Goal: Task Accomplishment & Management: Use online tool/utility

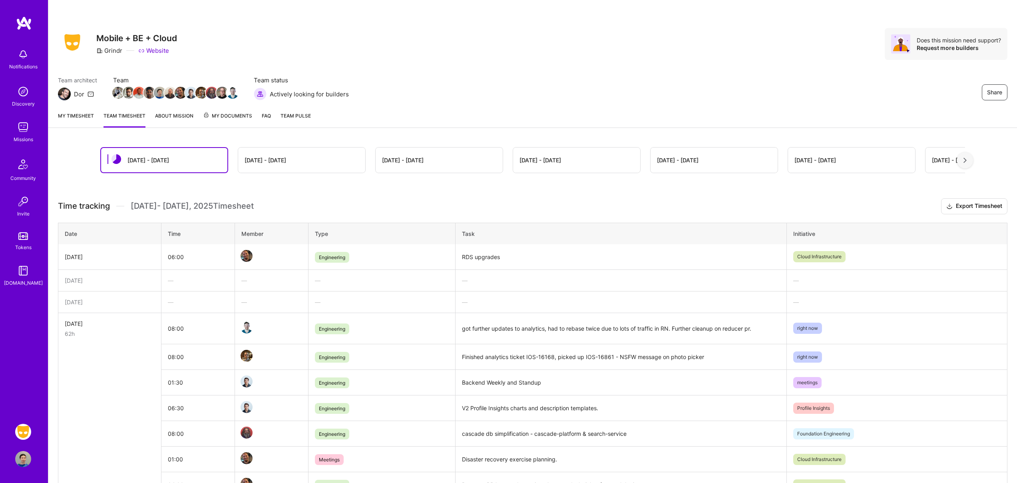
click at [81, 114] on link "My timesheet" at bounding box center [76, 119] width 36 height 16
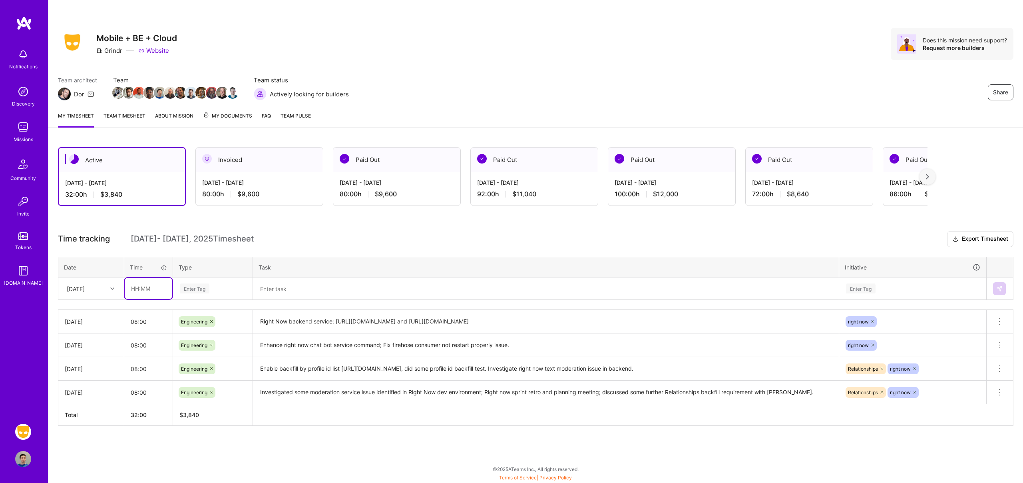
click at [149, 287] on input "text" at bounding box center [149, 288] width 48 height 21
type input "08:00"
type input "engi"
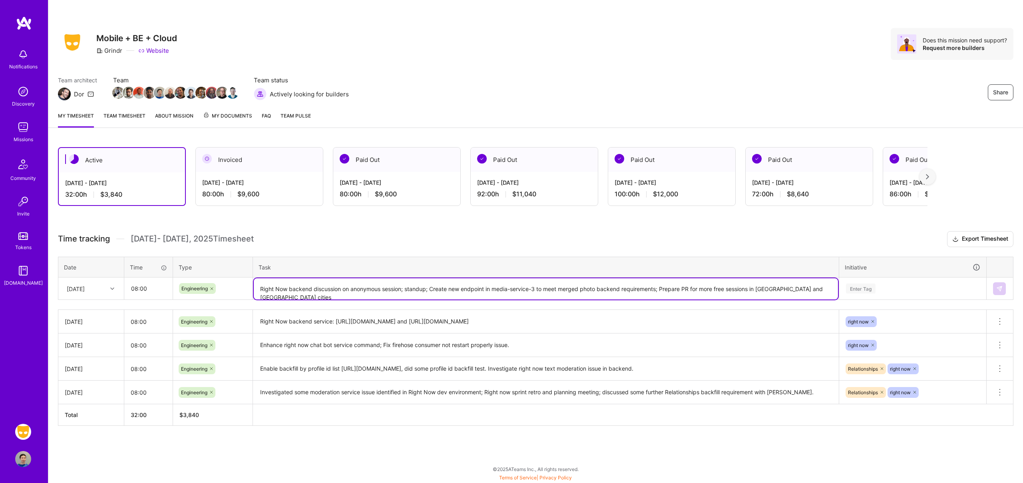
type textarea "Right Now backend discussion on anonymous session; standup; Create new endpoint…"
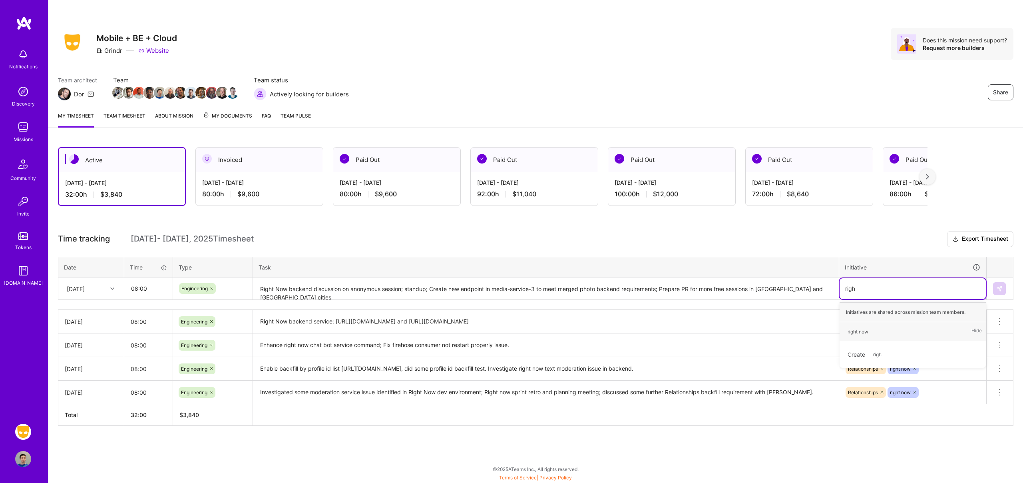
type input "right"
click at [998, 288] on img at bounding box center [999, 288] width 6 height 6
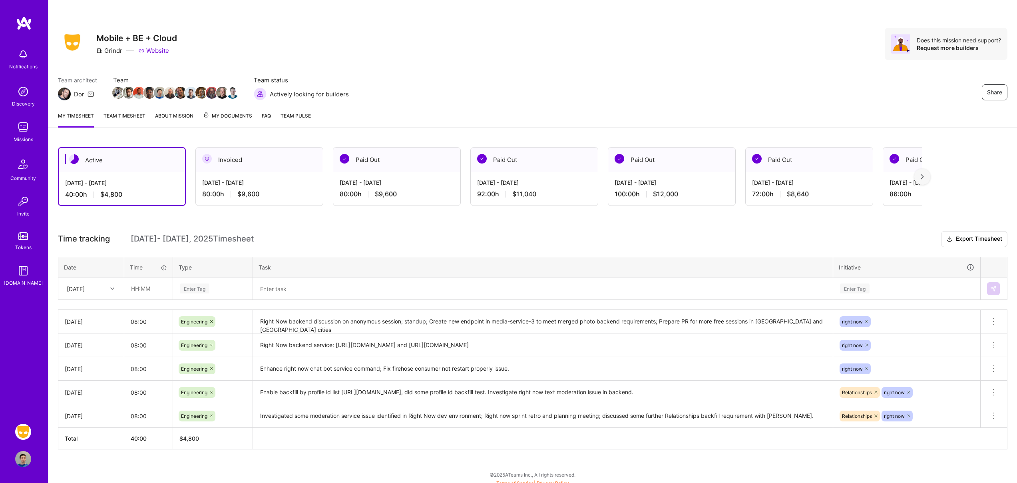
click at [130, 113] on link "Team timesheet" at bounding box center [124, 119] width 42 height 16
